Goal: Information Seeking & Learning: Learn about a topic

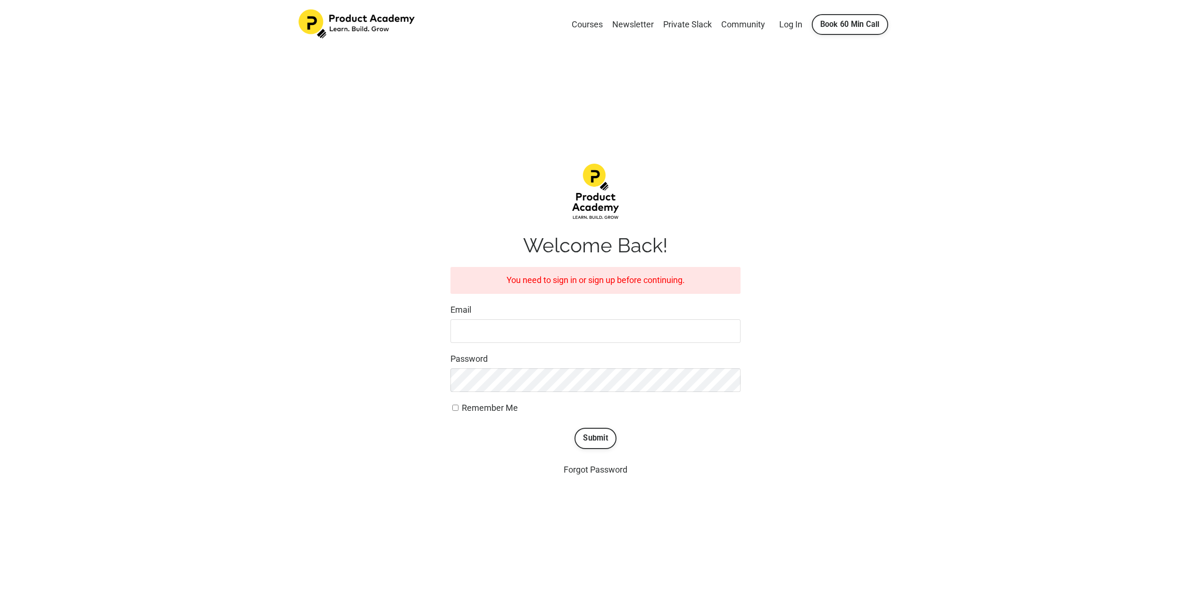
type input "[EMAIL_ADDRESS][DOMAIN_NAME]"
click at [574, 428] on button "Submit" at bounding box center [595, 438] width 42 height 21
click at [592, 447] on button "Submit" at bounding box center [595, 438] width 42 height 21
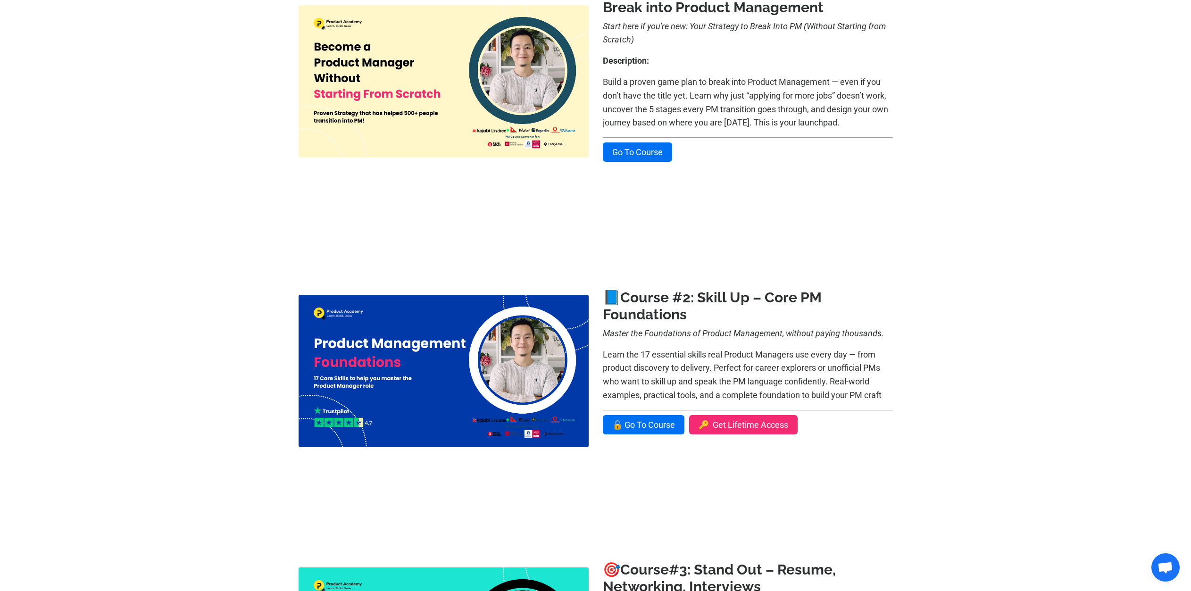
scroll to position [322, 0]
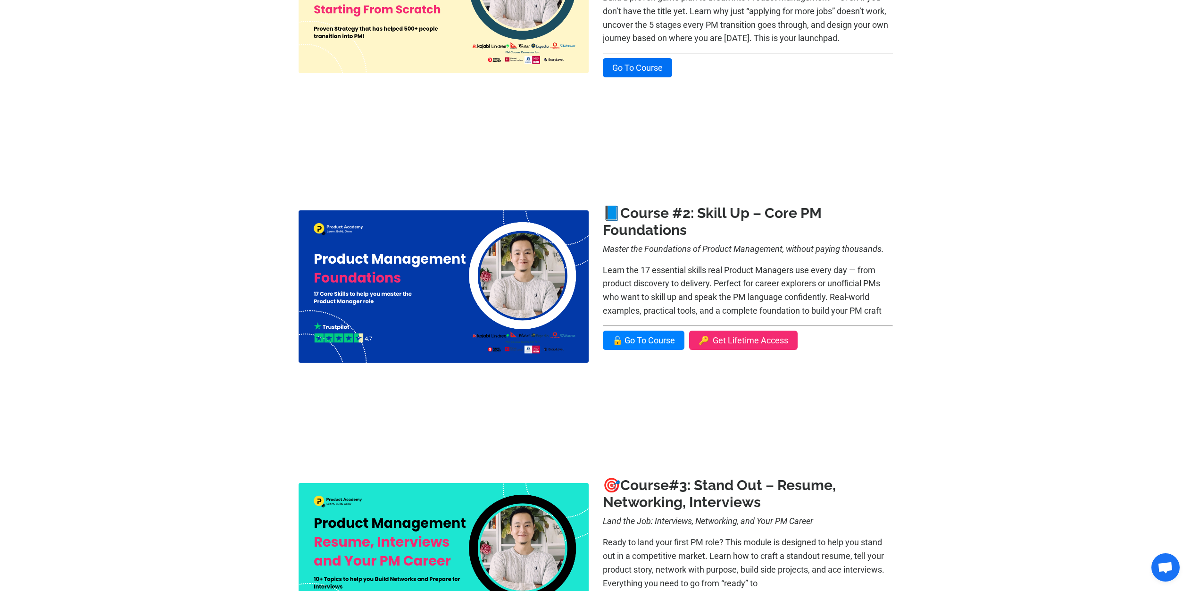
click at [670, 347] on link "🔓 Go To Course" at bounding box center [644, 340] width 82 height 19
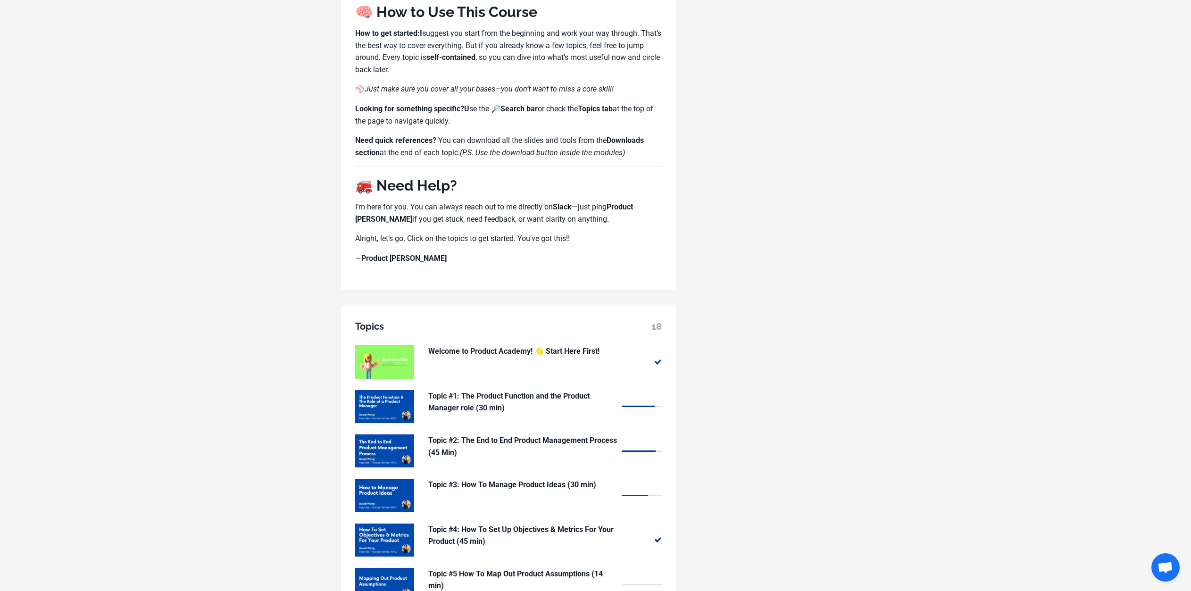
scroll to position [762, 0]
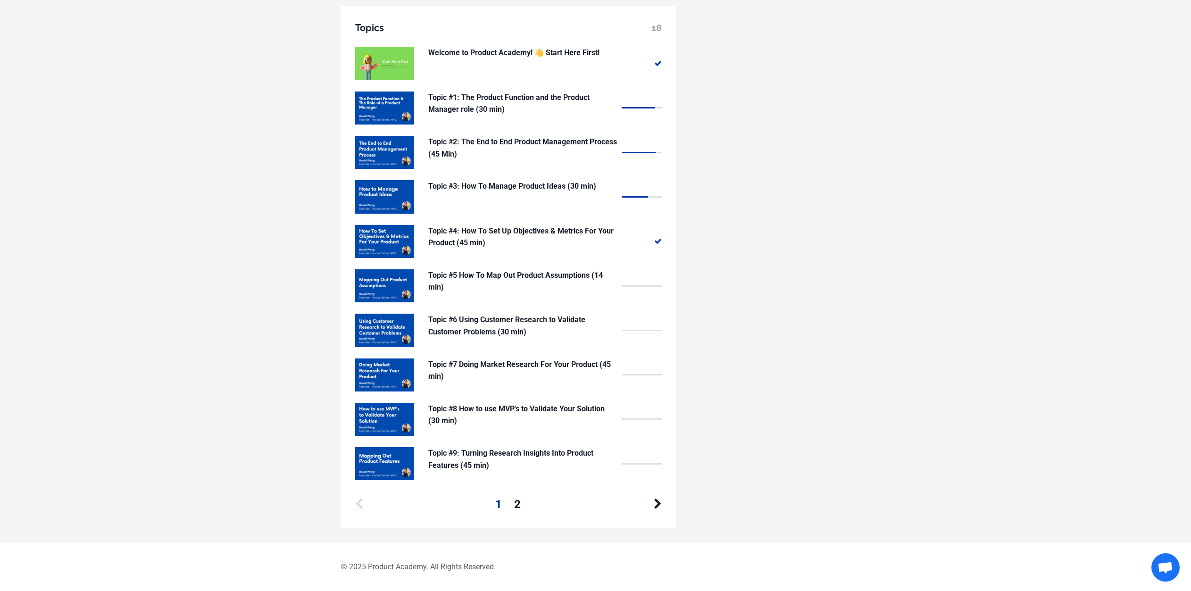
click at [524, 503] on div "1 2" at bounding box center [508, 504] width 210 height 18
click at [511, 503] on div "1 2" at bounding box center [508, 504] width 210 height 18
click at [518, 504] on link "2" at bounding box center [517, 504] width 7 height 18
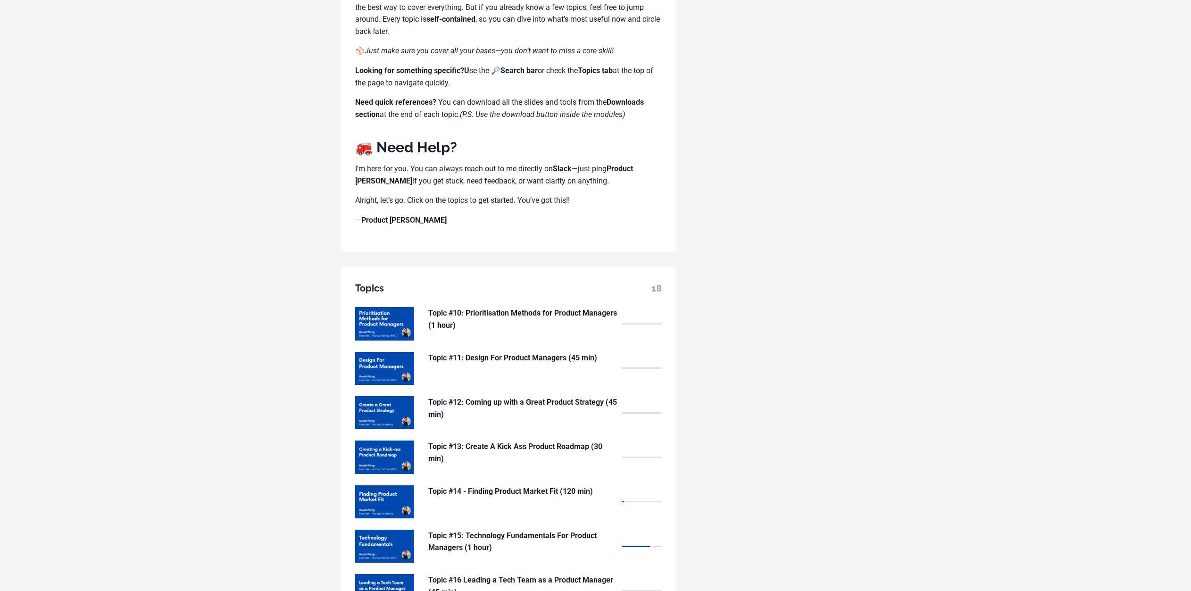
scroll to position [673, 0]
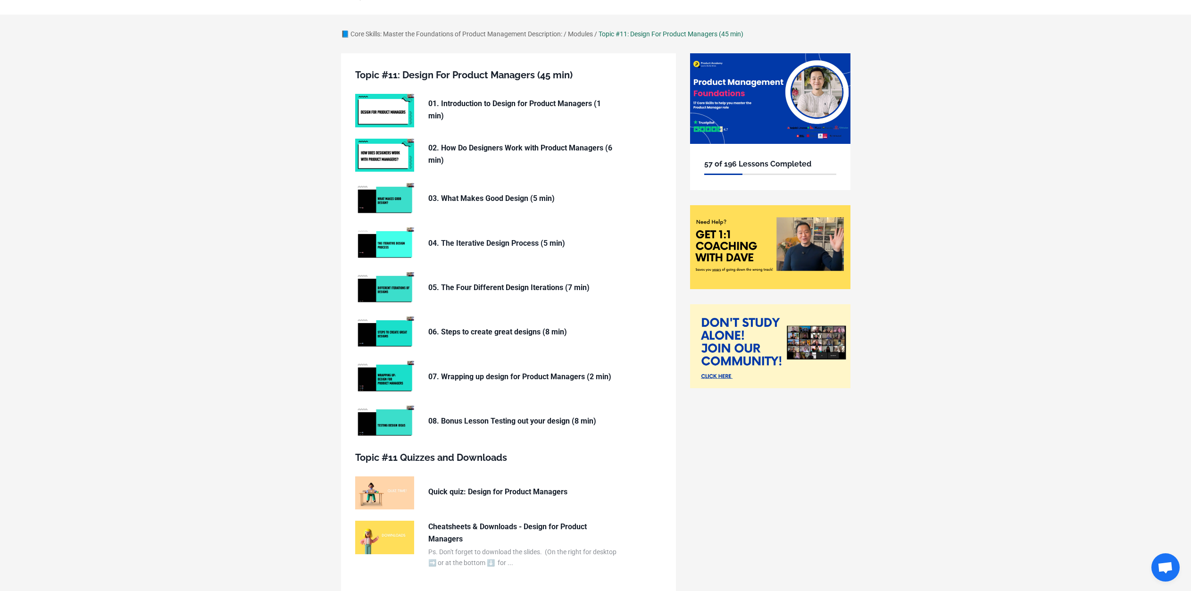
scroll to position [103, 0]
